Goal: Download file/media

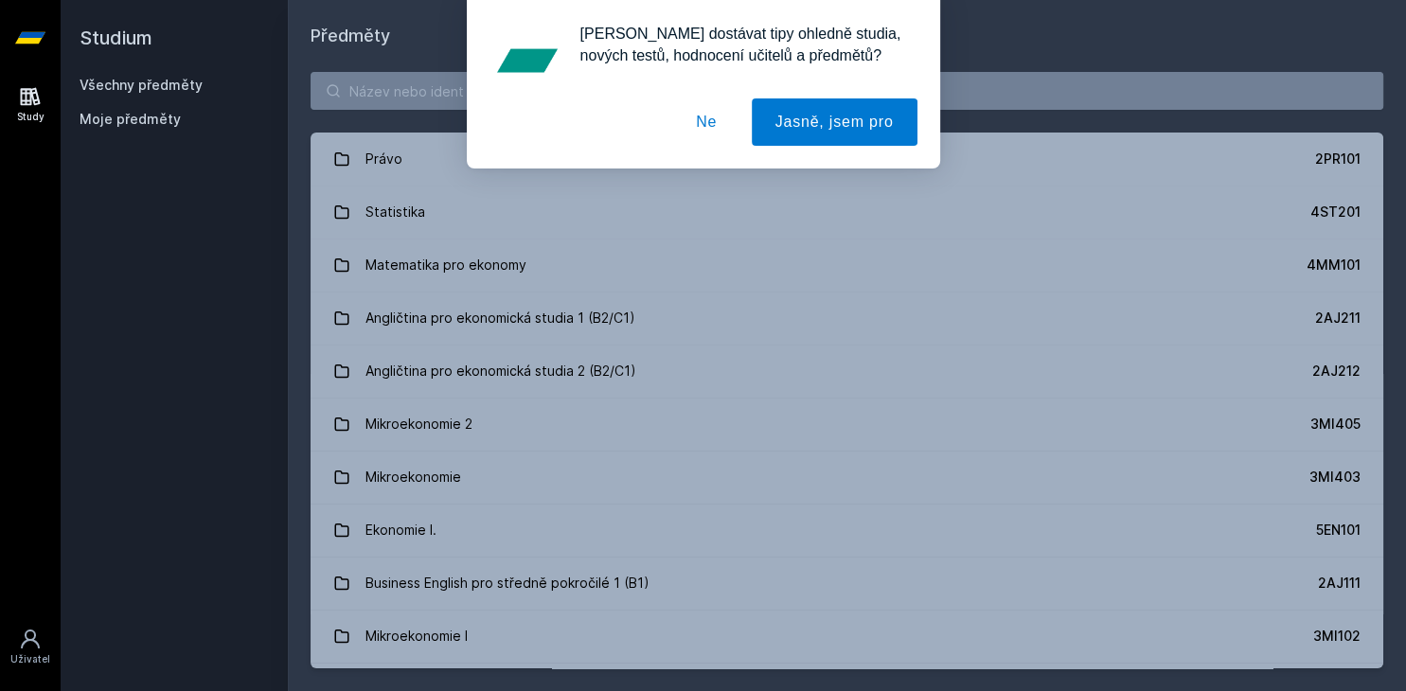
click at [718, 112] on button "Ne" at bounding box center [706, 121] width 68 height 47
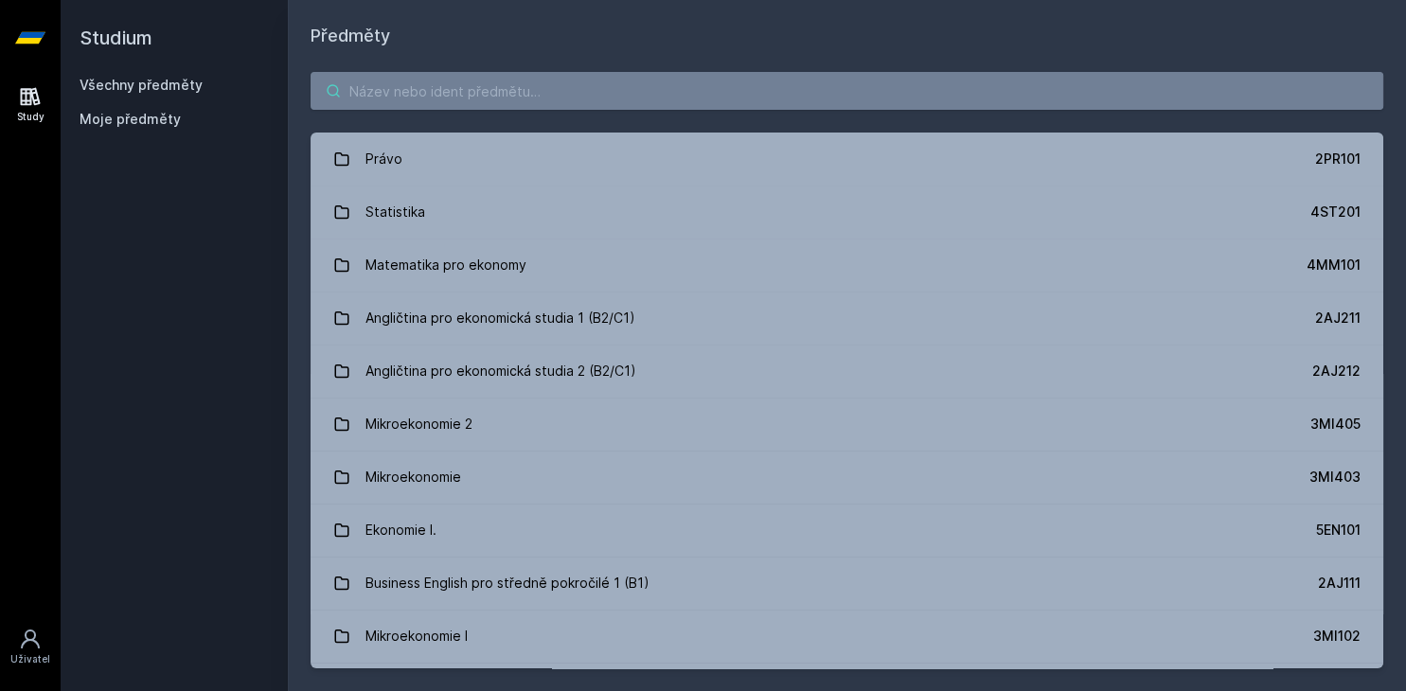
click at [525, 81] on input "search" at bounding box center [847, 91] width 1073 height 38
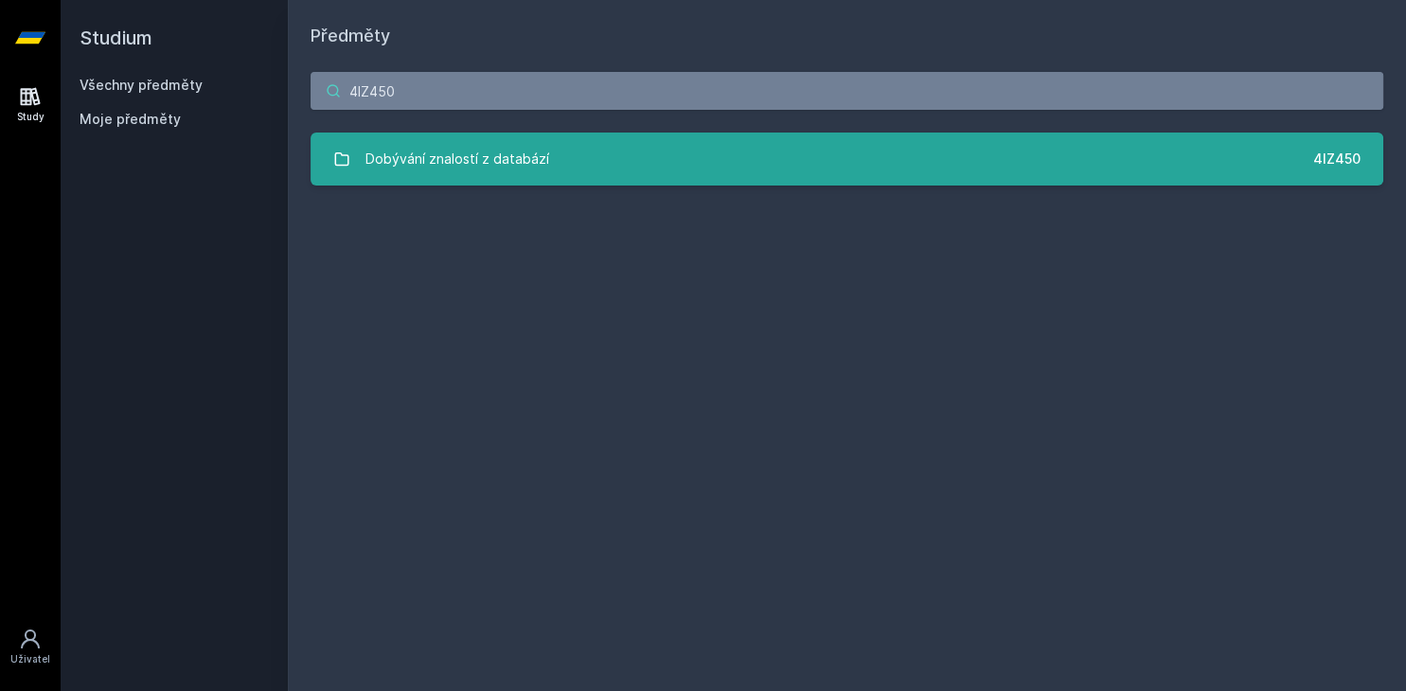
type input "4IZ450"
click at [459, 142] on div "Dobývání znalostí z databází" at bounding box center [458, 159] width 184 height 38
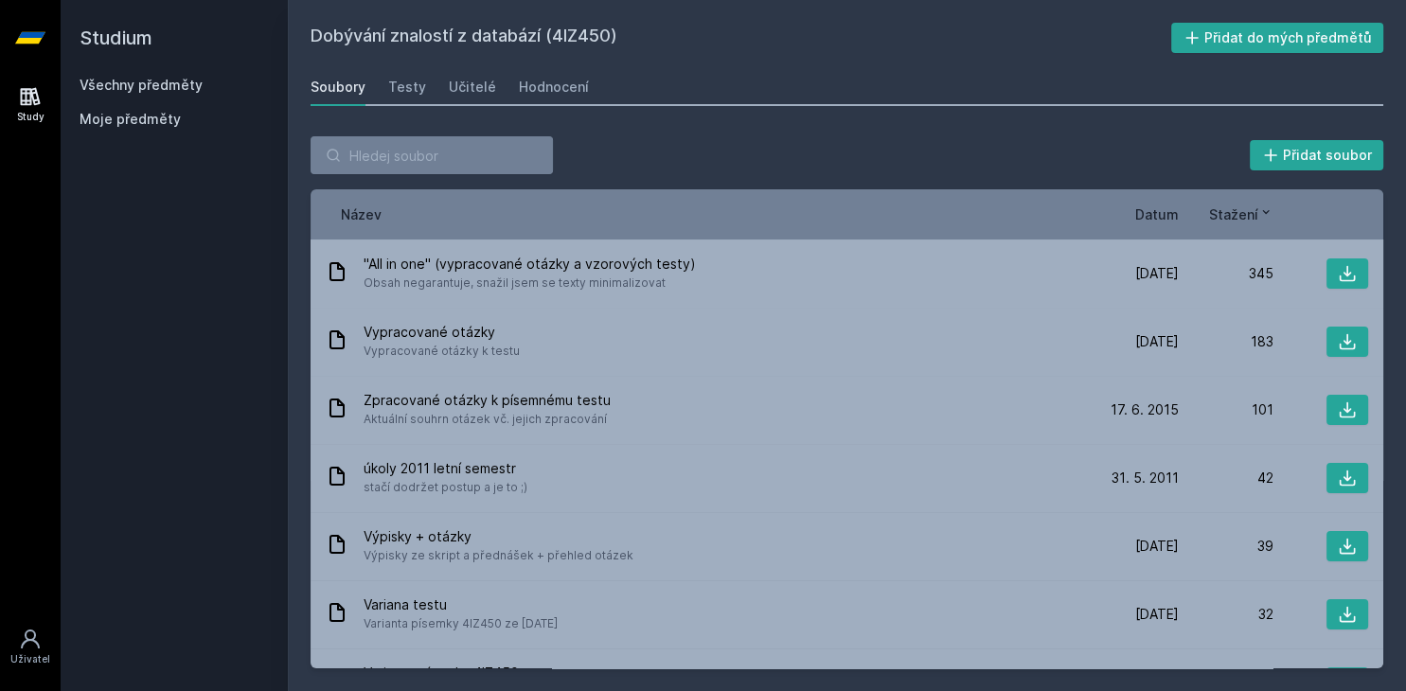
click at [1153, 207] on span "Datum" at bounding box center [1158, 215] width 44 height 20
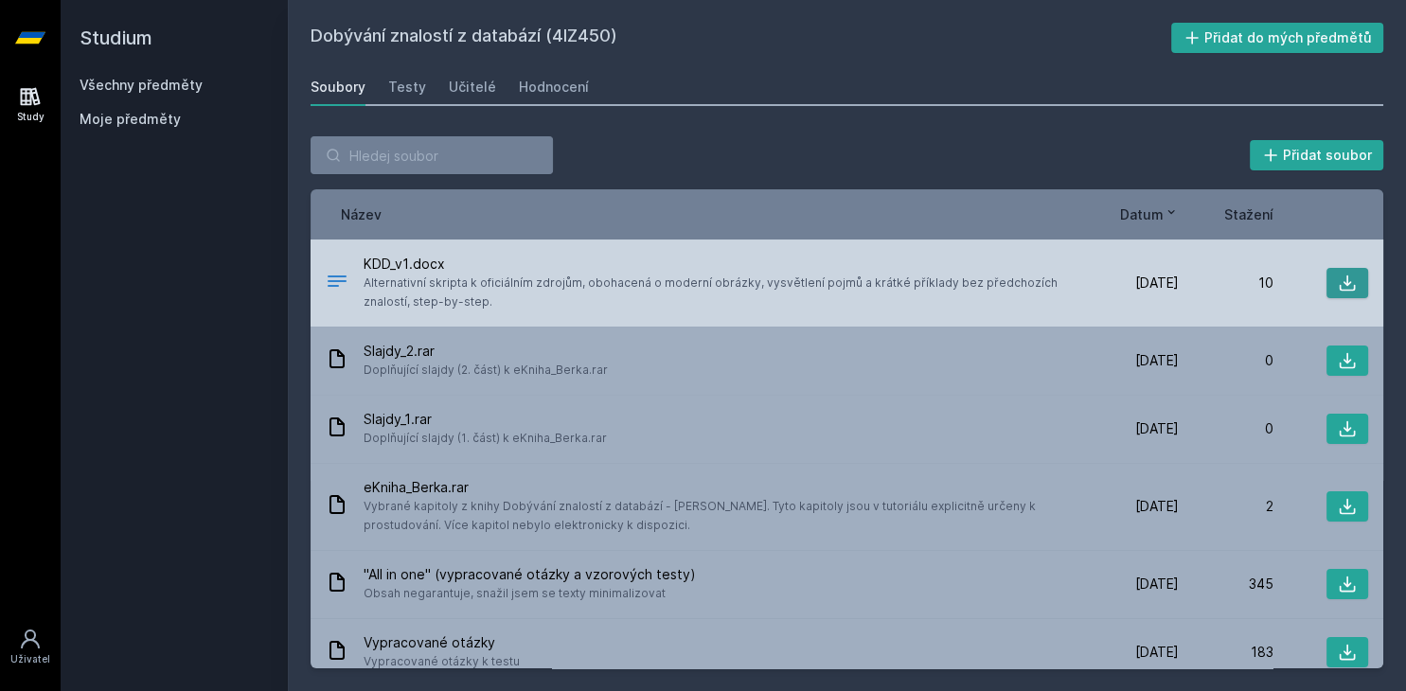
click at [1333, 277] on button at bounding box center [1348, 283] width 42 height 30
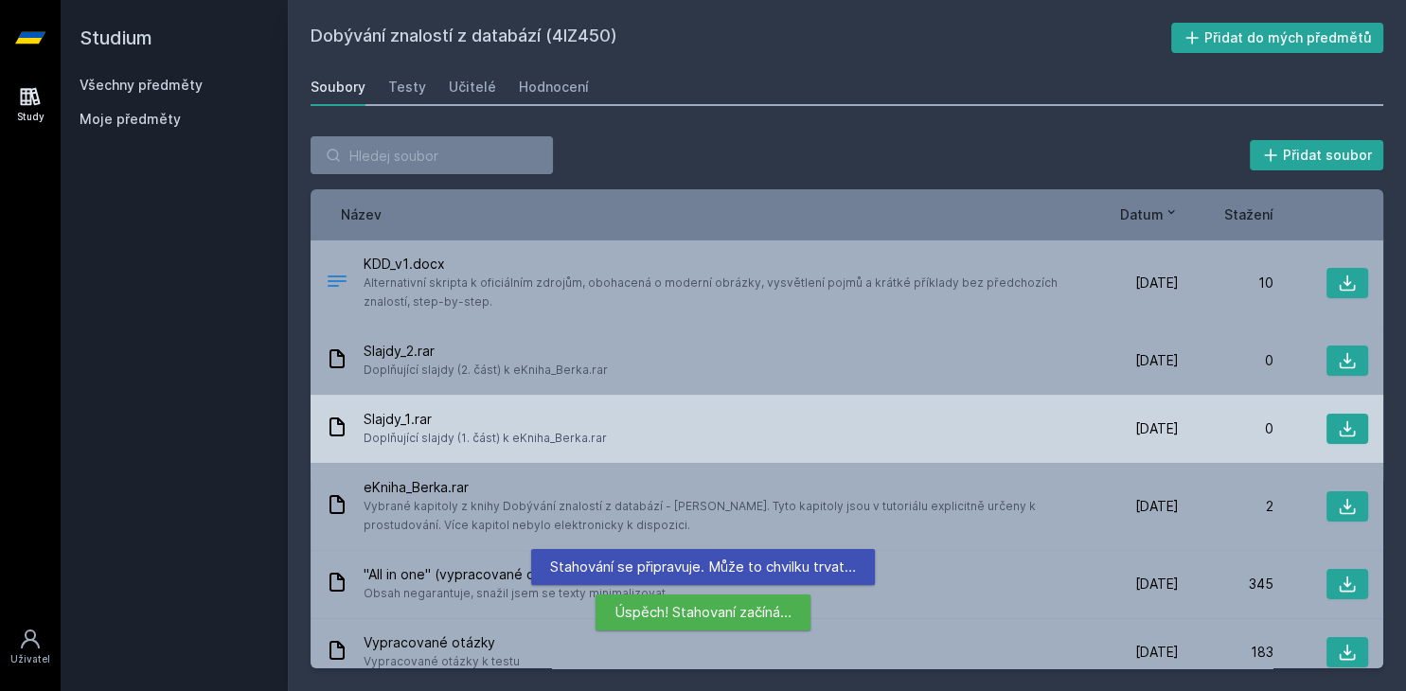
click at [496, 423] on span "Slajdy_1.rar" at bounding box center [485, 419] width 243 height 19
click at [393, 419] on span "Slajdy_1.rar" at bounding box center [485, 419] width 243 height 19
click at [396, 419] on span "Slajdy_1.rar" at bounding box center [485, 419] width 243 height 19
click at [1345, 423] on icon at bounding box center [1347, 429] width 19 height 19
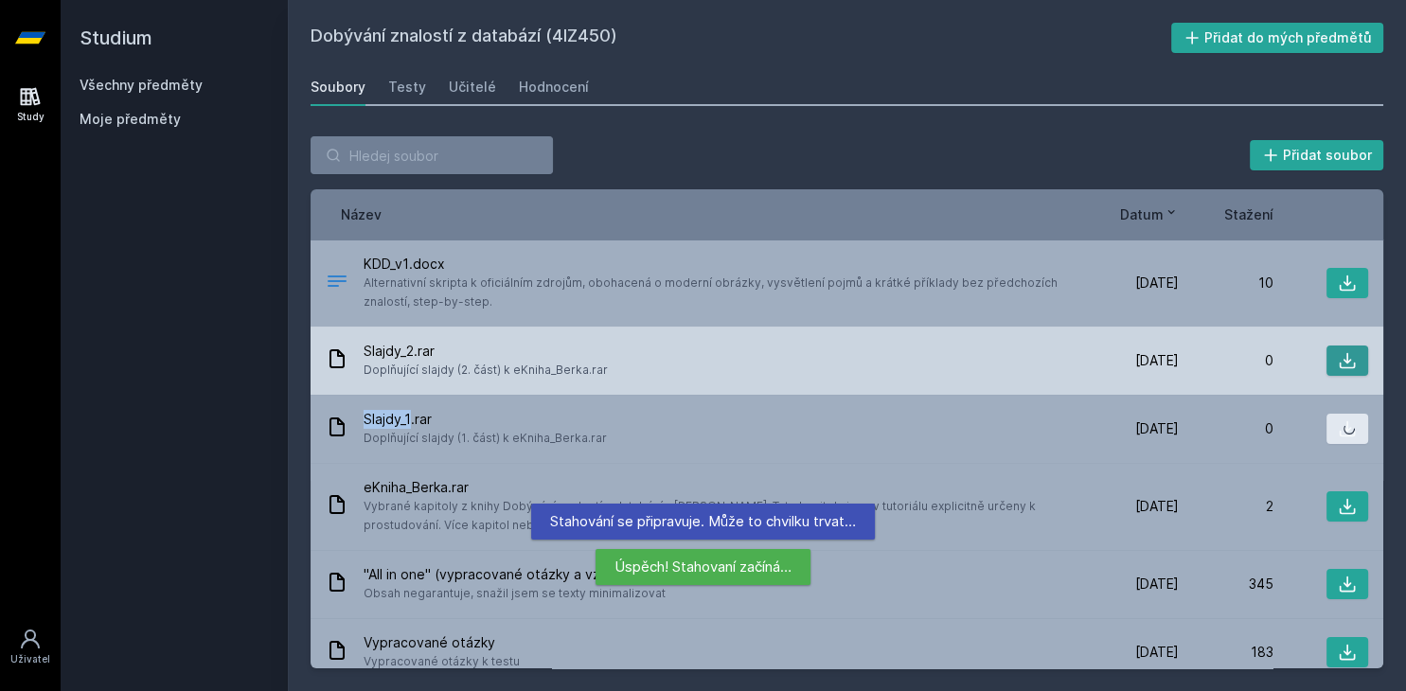
click at [1344, 354] on icon at bounding box center [1347, 360] width 19 height 19
